Goal: Task Accomplishment & Management: Use online tool/utility

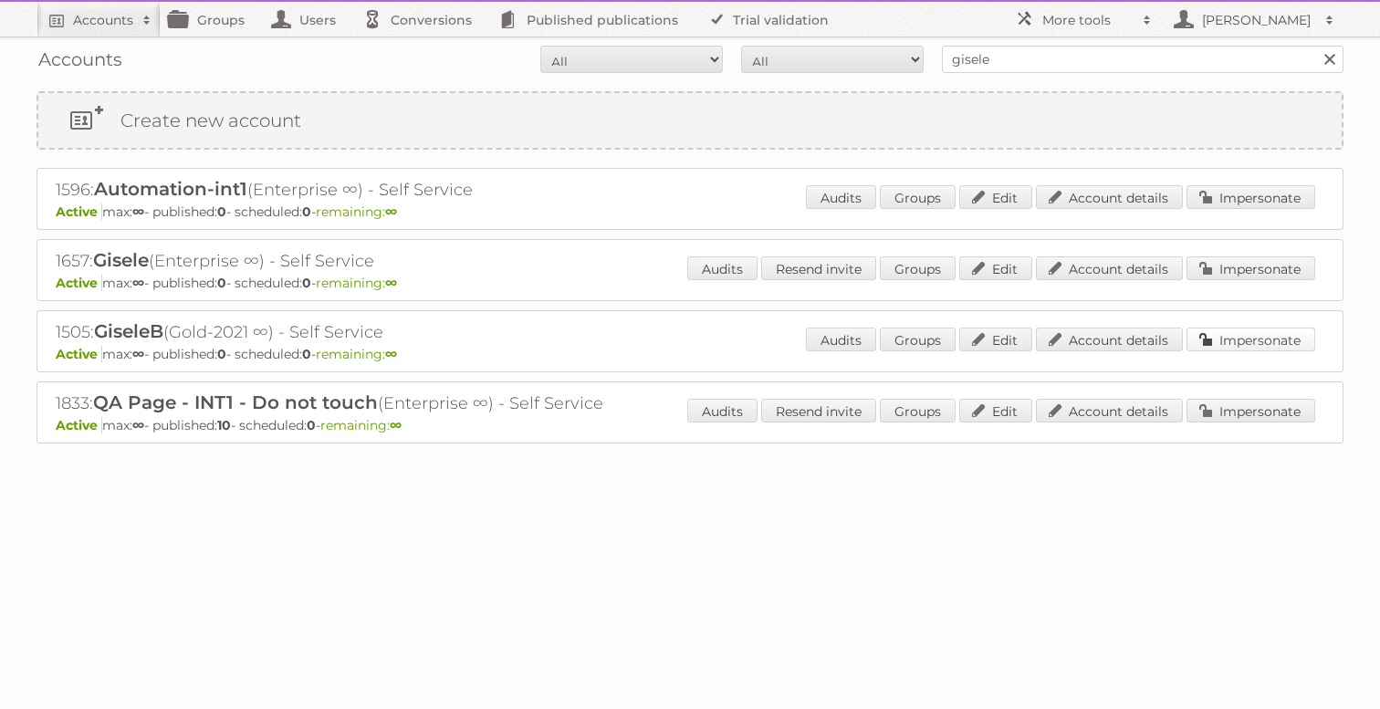
click at [1234, 334] on link "Impersonate" at bounding box center [1250, 340] width 129 height 24
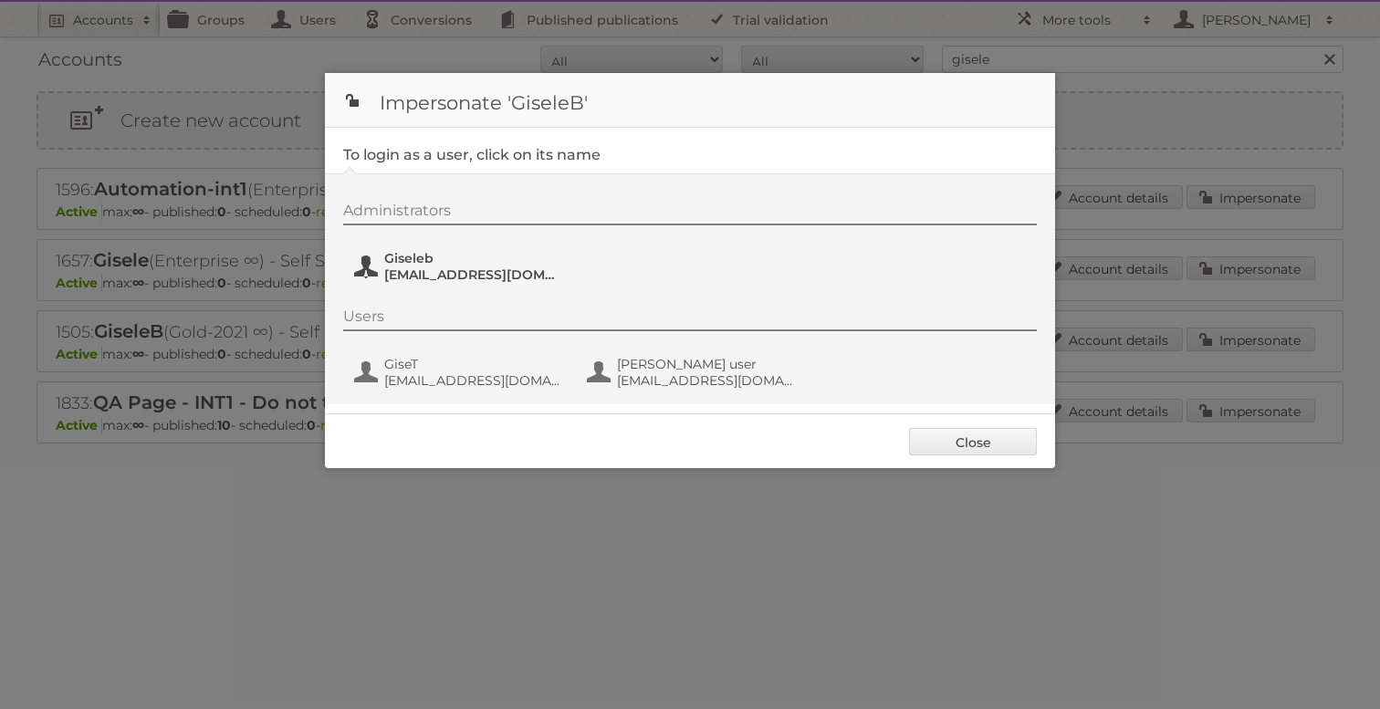
click at [474, 280] on span "[EMAIL_ADDRESS][DOMAIN_NAME]" at bounding box center [472, 274] width 177 height 16
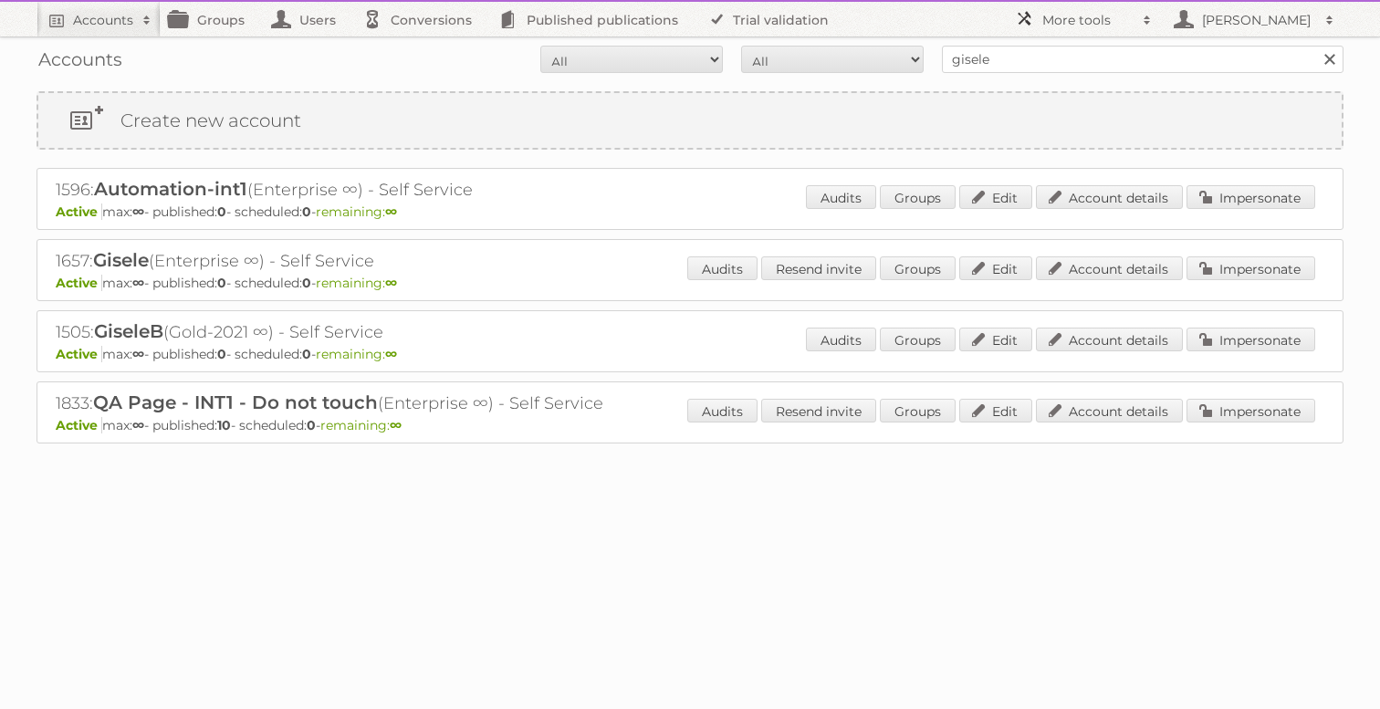
click at [1087, 16] on h2 "More tools" at bounding box center [1087, 20] width 91 height 18
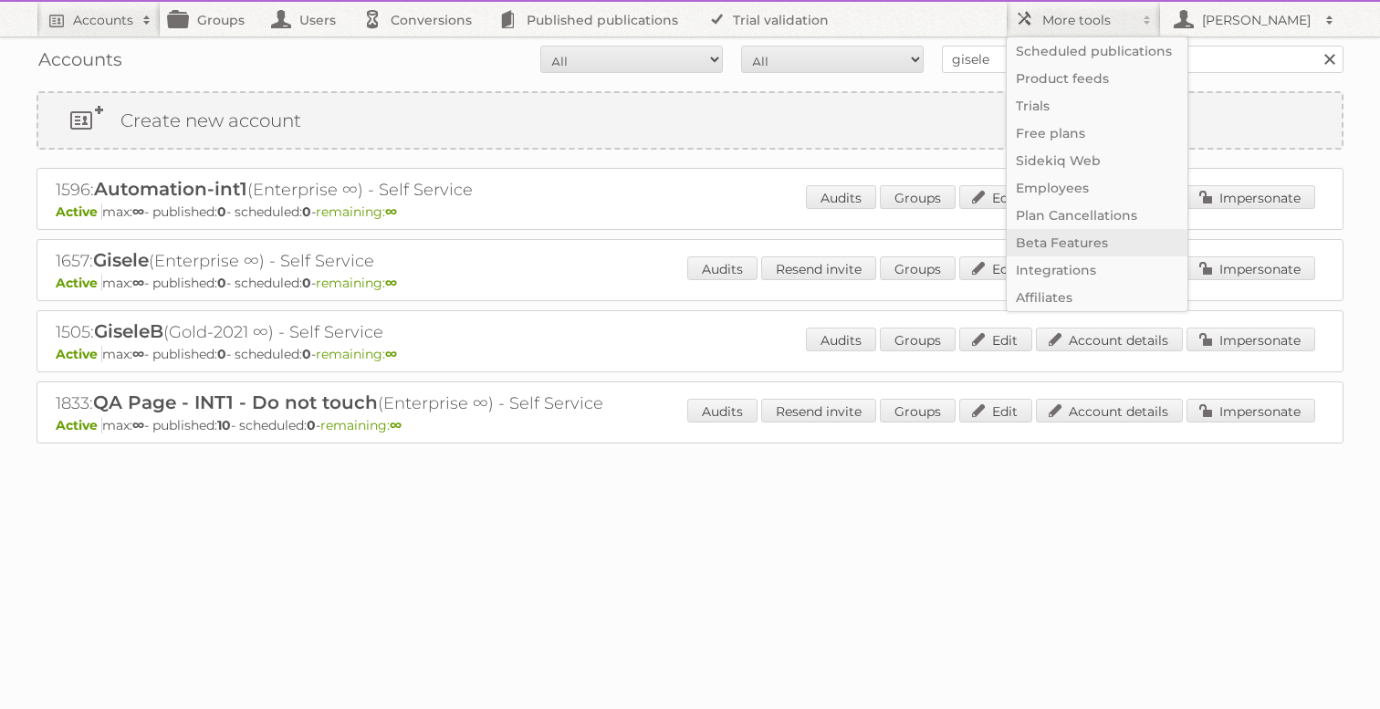
click at [1066, 243] on link "Beta Features" at bounding box center [1096, 242] width 181 height 27
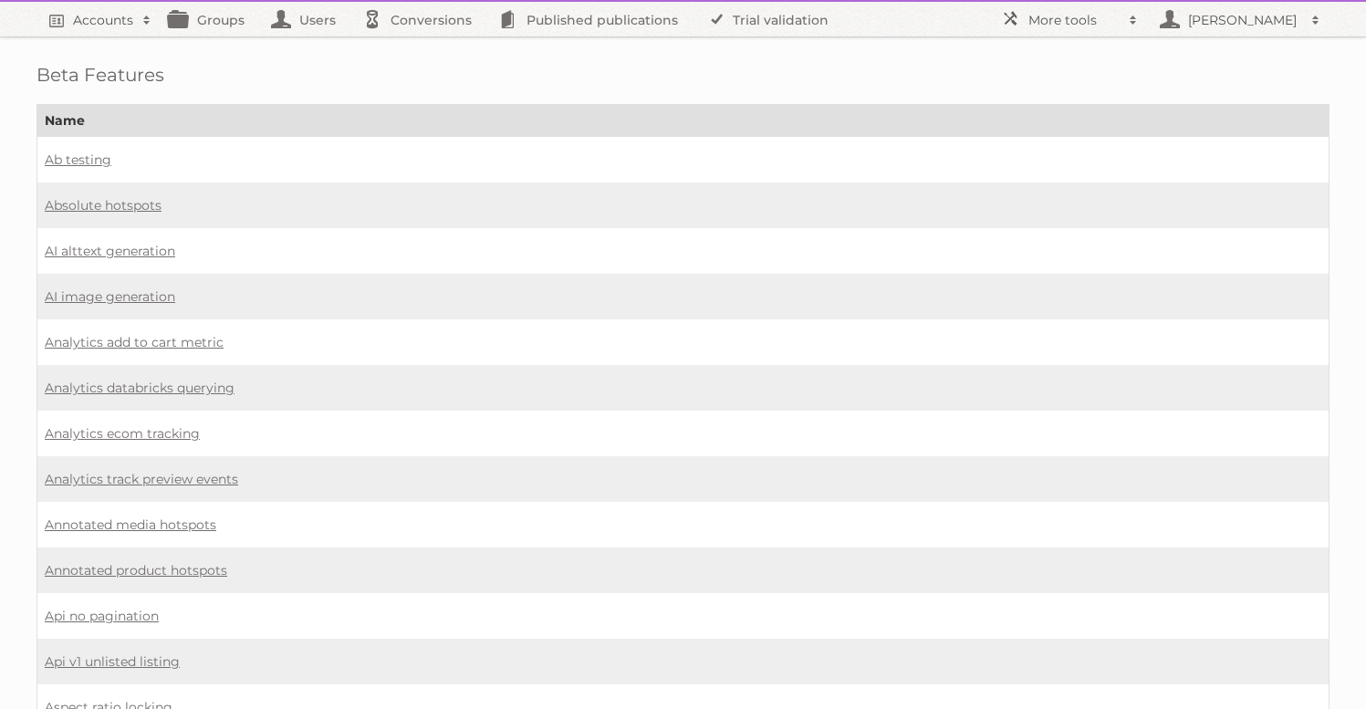
scroll to position [1100, 0]
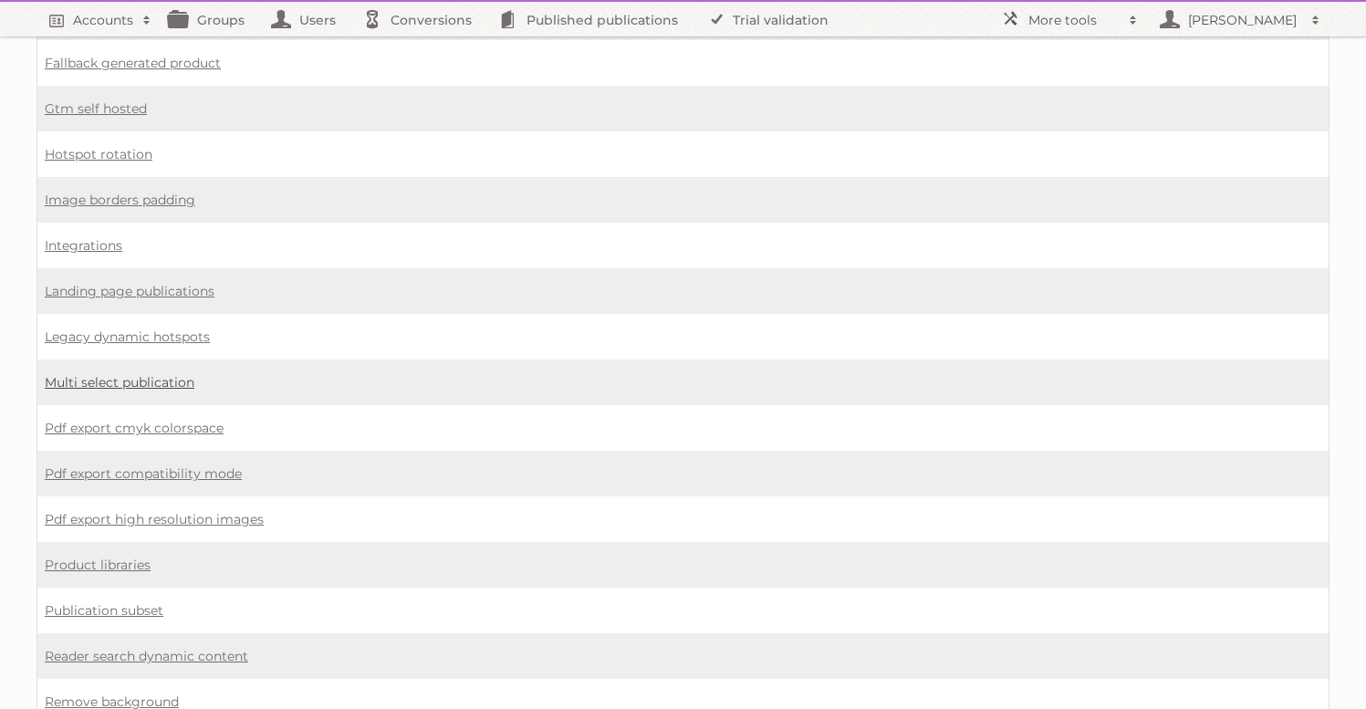
click at [140, 374] on link "Multi select publication" at bounding box center [120, 382] width 150 height 16
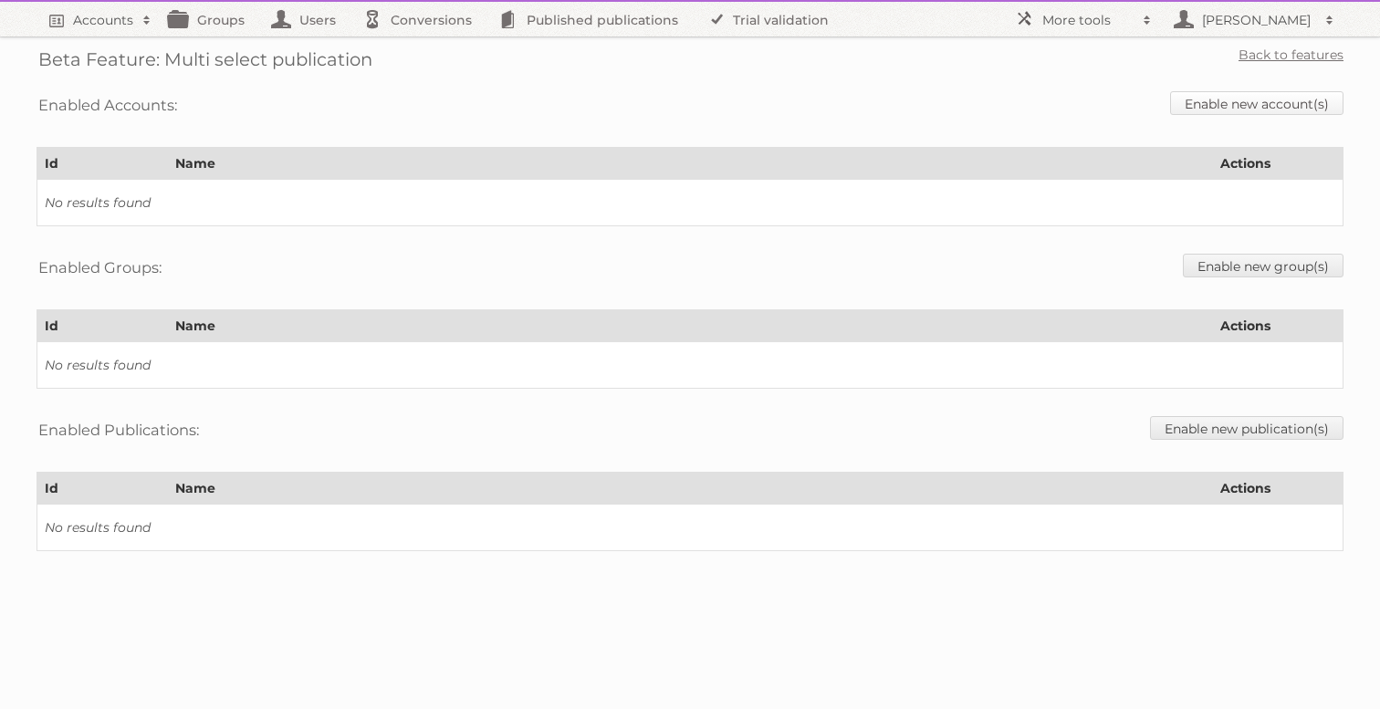
click at [1287, 109] on link "Enable new account(s)" at bounding box center [1256, 103] width 173 height 24
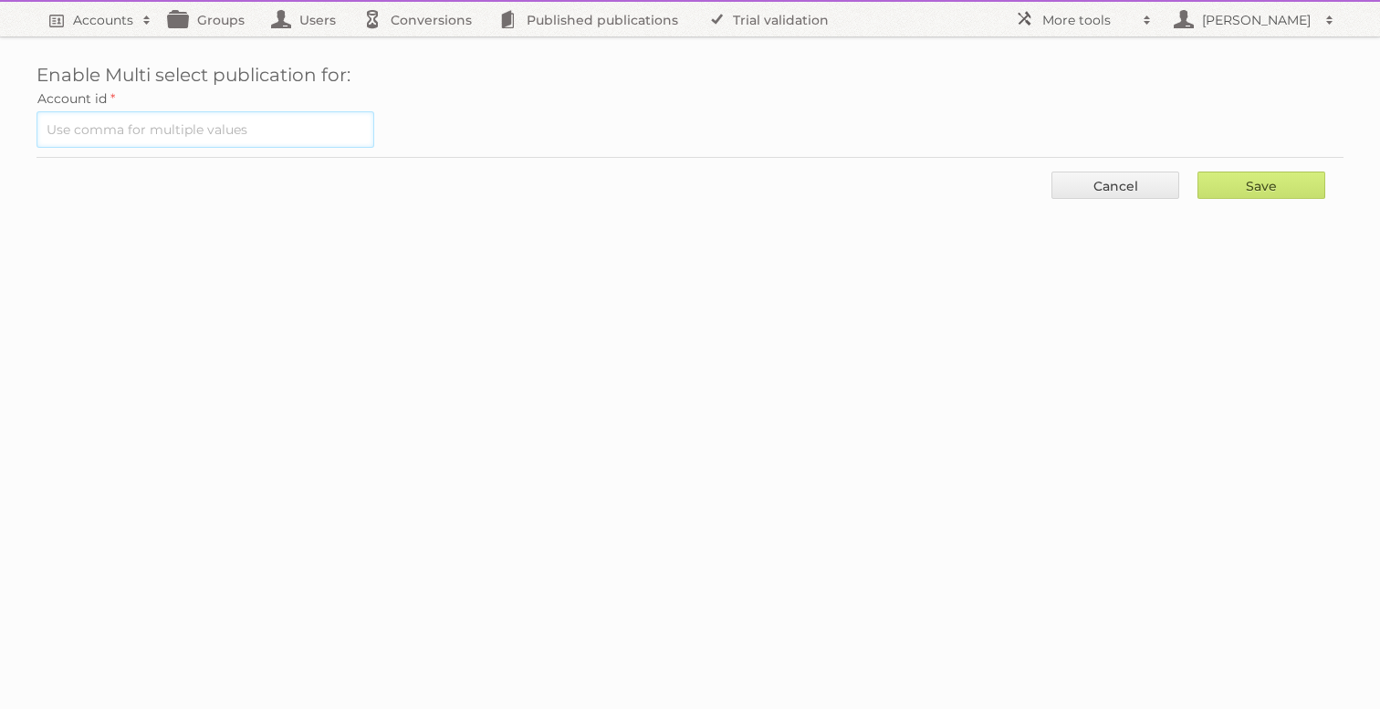
click at [252, 140] on input "text" at bounding box center [205, 129] width 338 height 36
type input "1595"
click at [1197, 172] on input "Save" at bounding box center [1261, 185] width 128 height 27
type input "..."
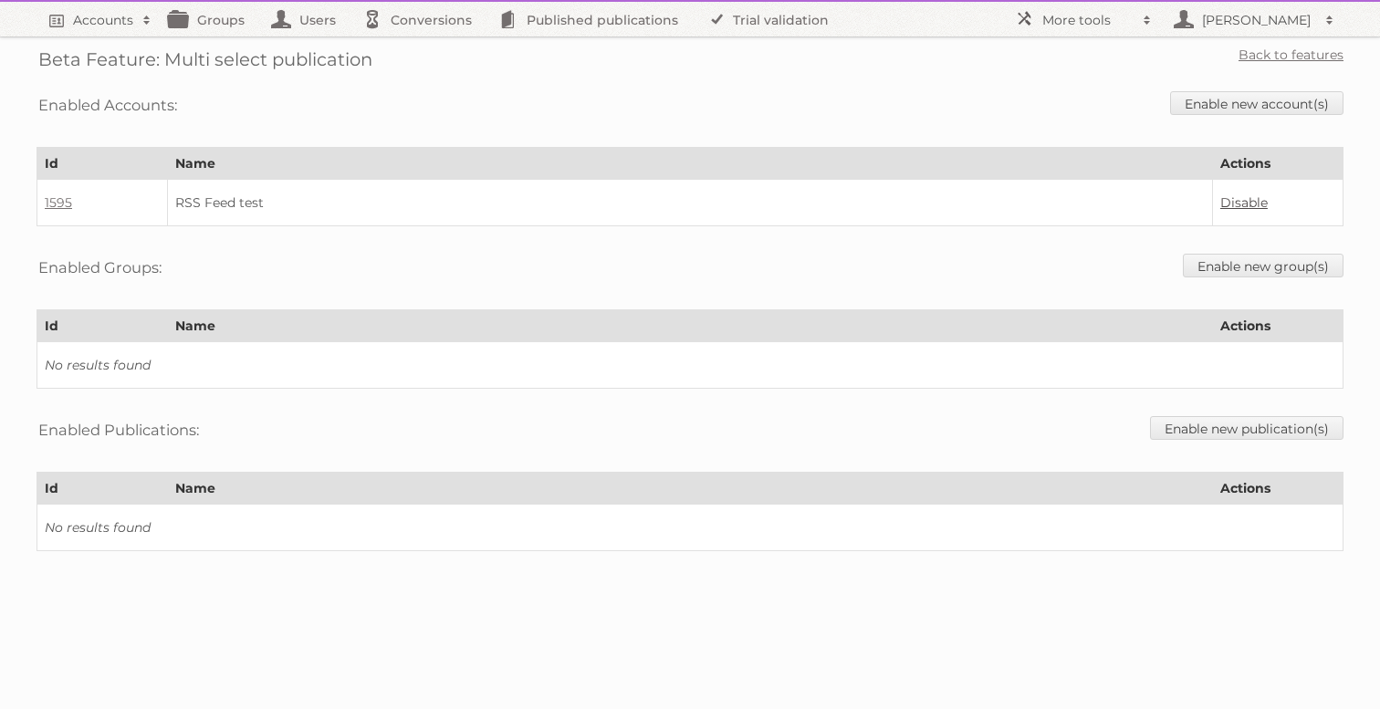
click at [1244, 199] on link "Disable" at bounding box center [1243, 202] width 47 height 16
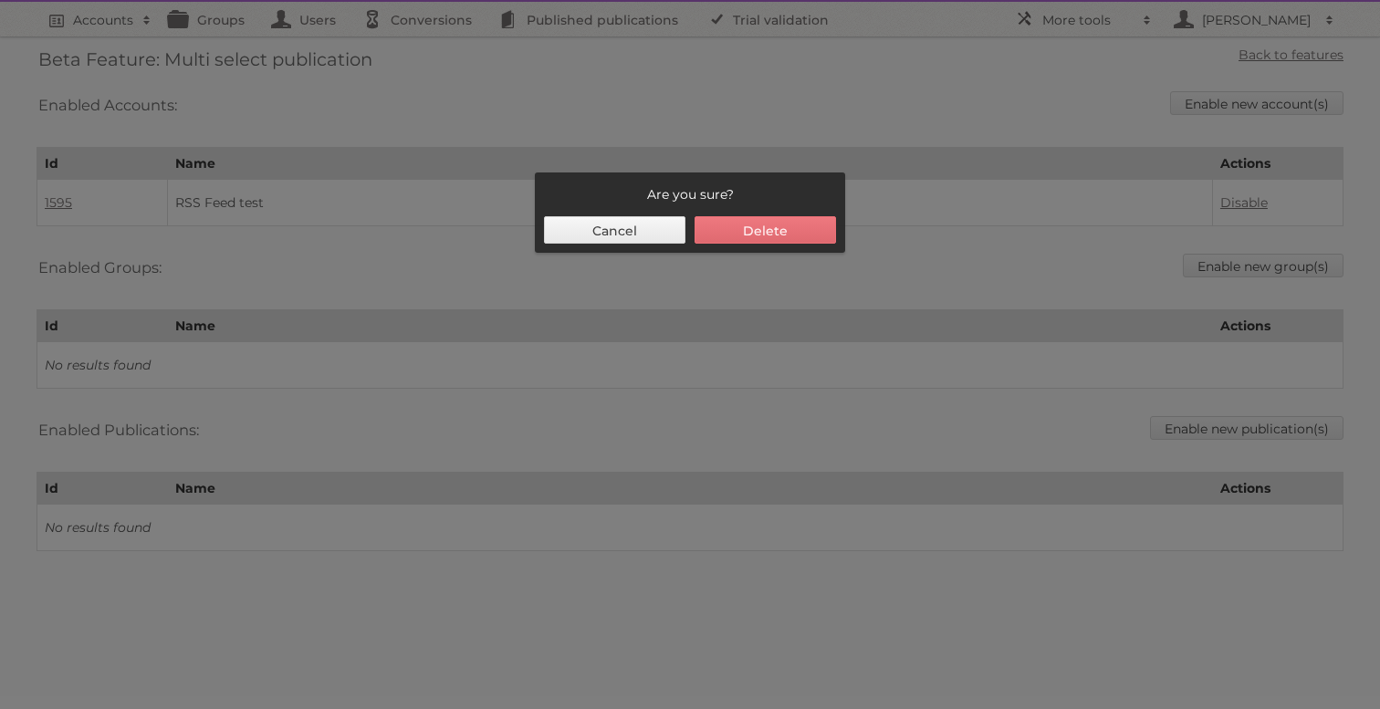
click at [762, 247] on div "Are you sure? Cancel Delete" at bounding box center [690, 212] width 310 height 80
click at [766, 228] on button "Delete" at bounding box center [764, 229] width 141 height 27
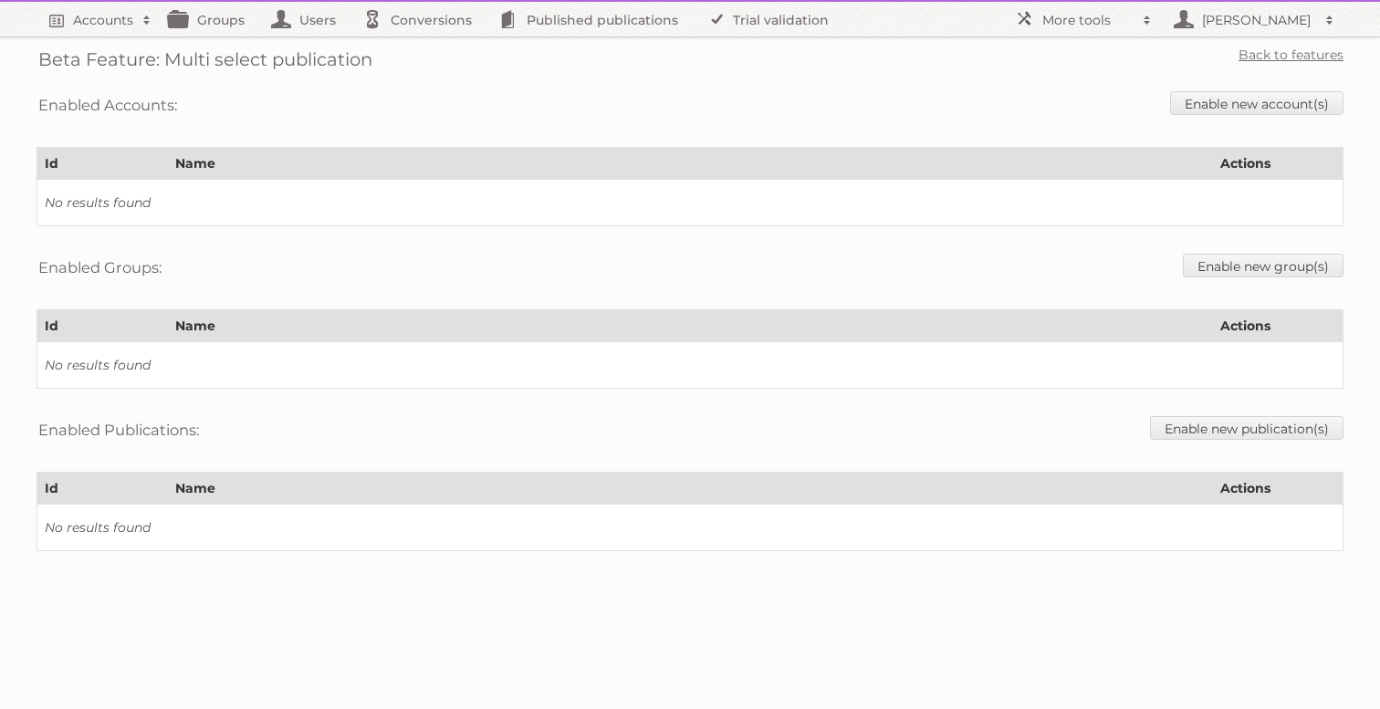
click at [1164, 107] on div "Enabled Accounts: Enable new account(s)" at bounding box center [689, 105] width 1307 height 47
click at [1173, 107] on link "Enable new account(s)" at bounding box center [1256, 103] width 173 height 24
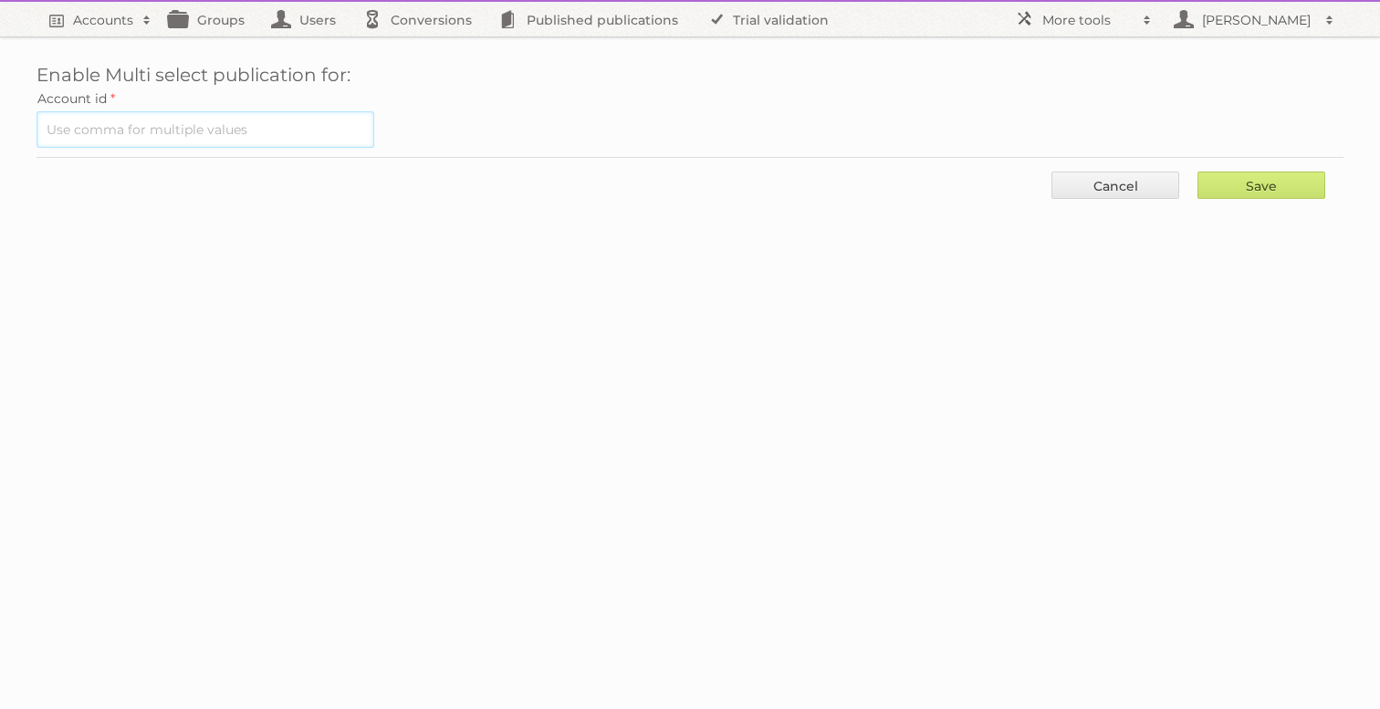
click at [195, 140] on input "text" at bounding box center [205, 129] width 338 height 36
type input "1505"
click at [1197, 172] on input "Save" at bounding box center [1261, 185] width 128 height 27
type input "..."
